Goal: Navigation & Orientation: Find specific page/section

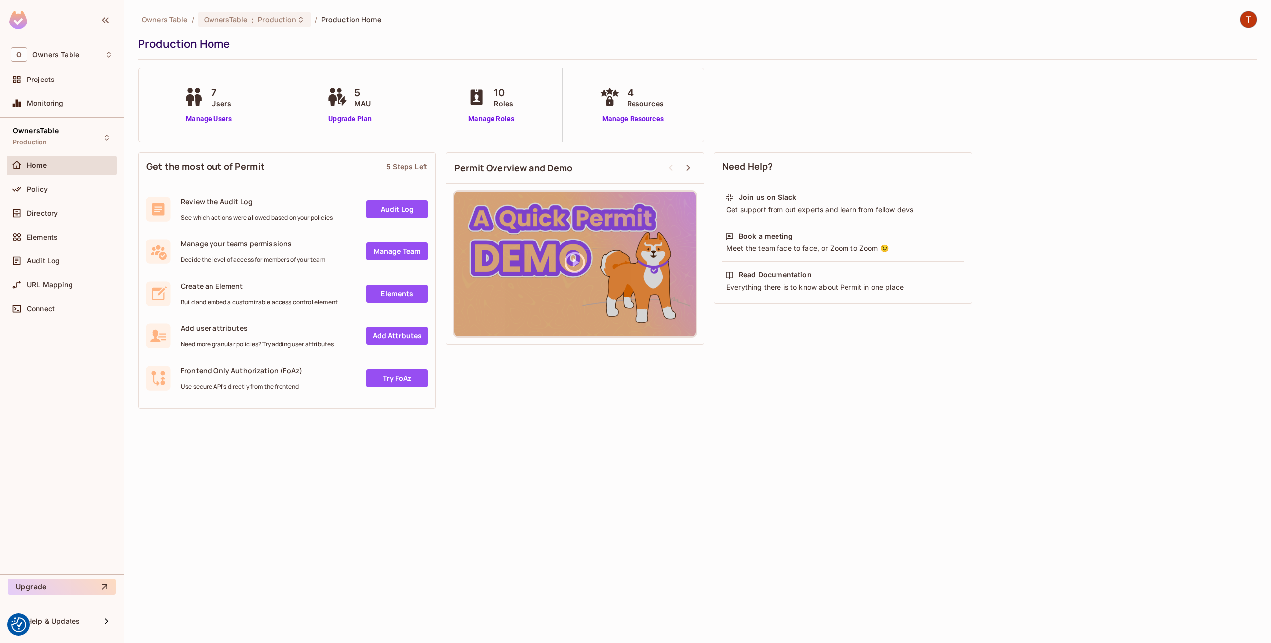
click at [1248, 19] on img at bounding box center [1248, 19] width 16 height 16
click at [1050, 277] on div "Get the most out of Permit 5 Steps Left Review the Audit Log See which actions …" at bounding box center [697, 280] width 1119 height 267
